Goal: Find specific page/section: Find specific page/section

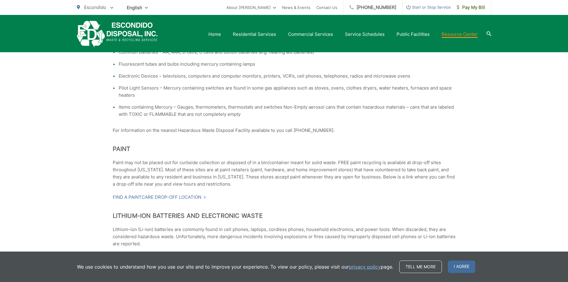
scroll to position [239, 0]
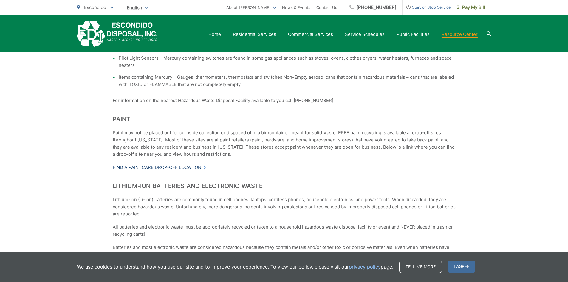
click at [189, 169] on link "Find a PaintCare drop-off location" at bounding box center [160, 167] width 94 height 7
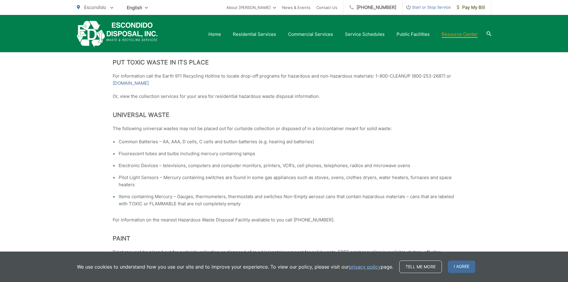
scroll to position [30, 0]
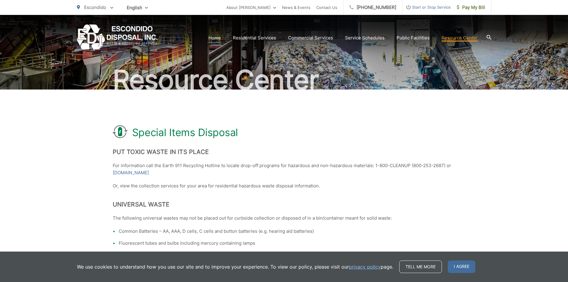
click at [220, 38] on link "Home" at bounding box center [215, 37] width 13 height 7
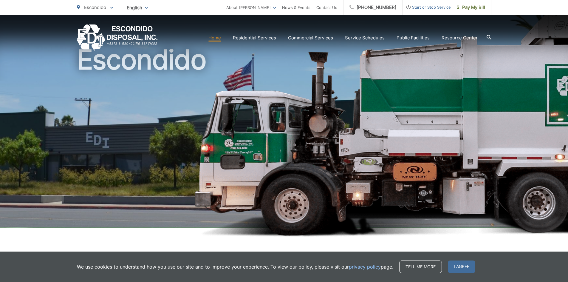
scroll to position [60, 0]
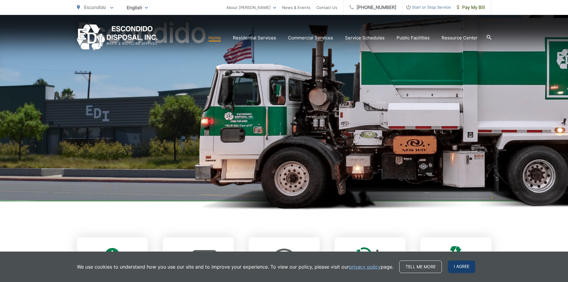
click at [469, 269] on span "I agree" at bounding box center [461, 266] width 27 height 13
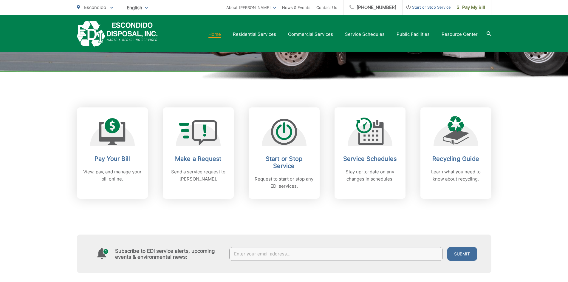
scroll to position [179, 0]
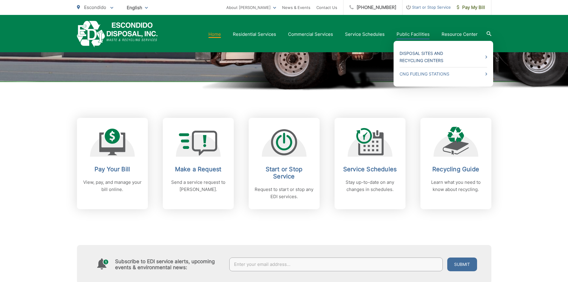
click at [409, 55] on link "Disposal Sites and Recycling Centers" at bounding box center [444, 57] width 88 height 14
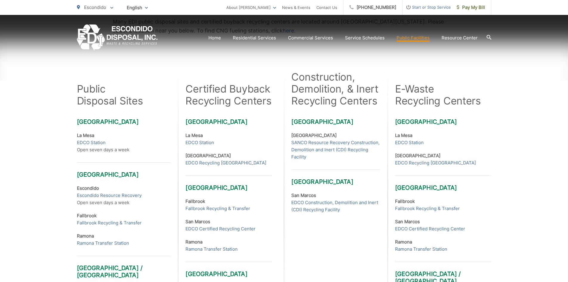
scroll to position [149, 0]
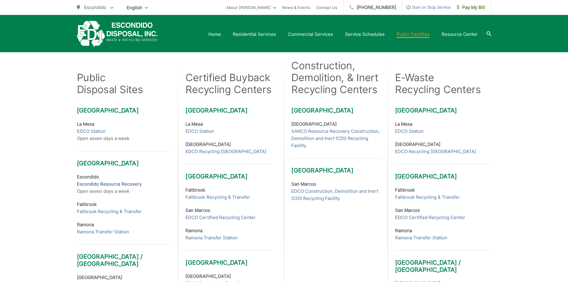
click at [90, 181] on link "Escondido Resource Recovery" at bounding box center [109, 183] width 65 height 7
